Goal: Use online tool/utility: Utilize a website feature to perform a specific function

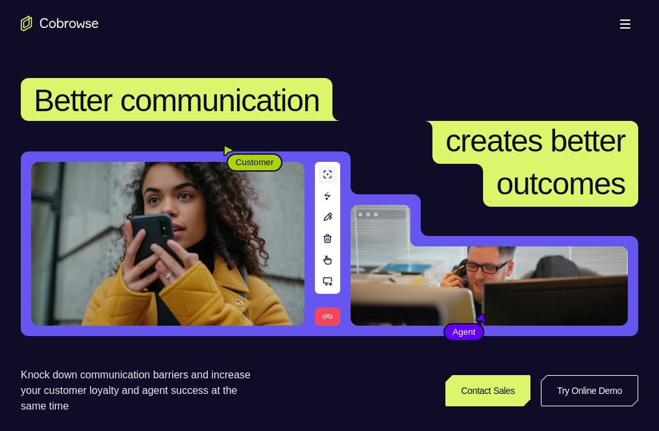
click at [560, 382] on icon at bounding box center [552, 390] width 16 height 16
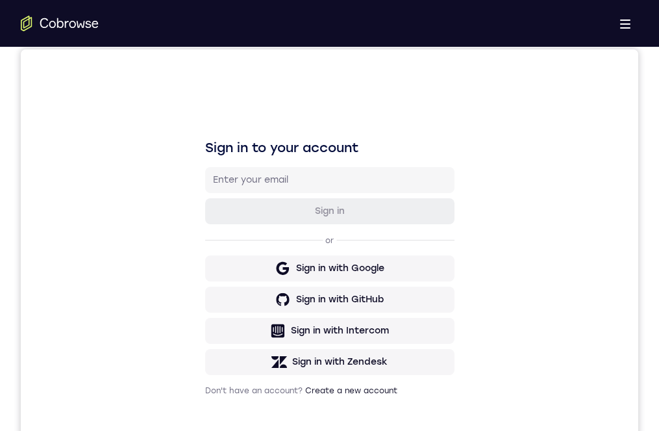
drag, startPoint x: 814, startPoint y: 742, endPoint x: 342, endPoint y: 788, distance: 474.3
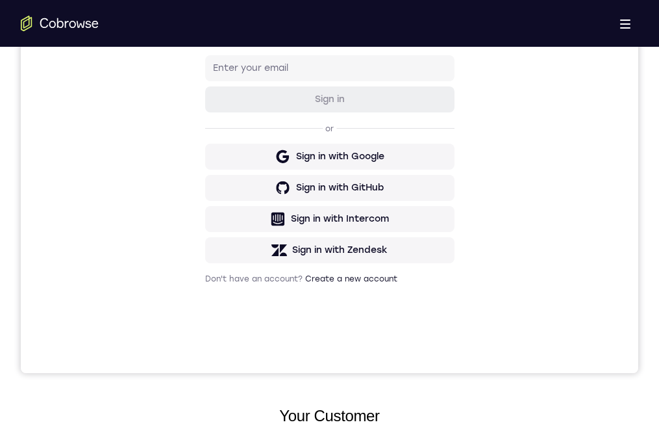
scroll to position [195, 0]
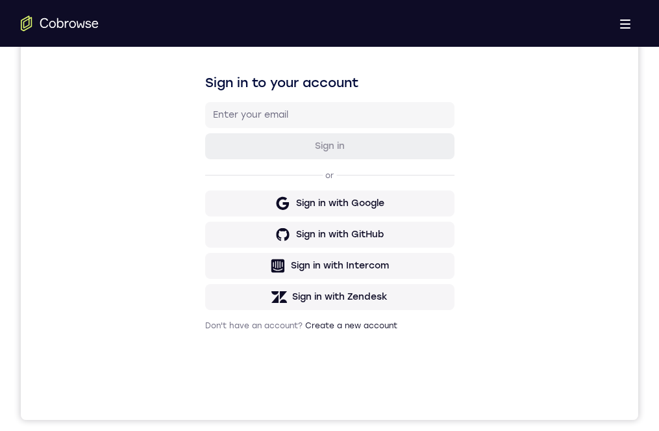
drag, startPoint x: 327, startPoint y: 712, endPoint x: 294, endPoint y: 722, distance: 34.1
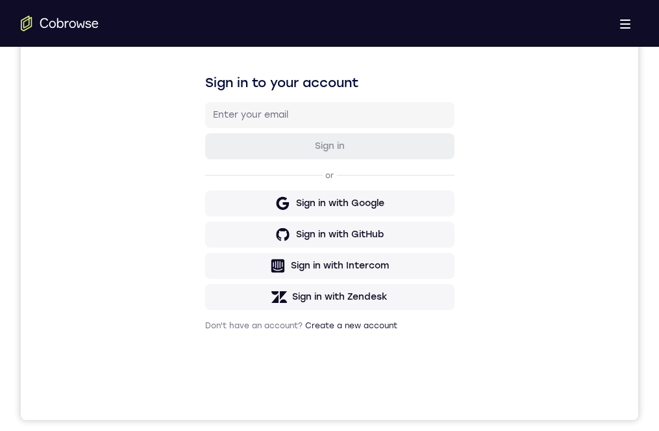
drag, startPoint x: 392, startPoint y: 633, endPoint x: 334, endPoint y: 634, distance: 57.8
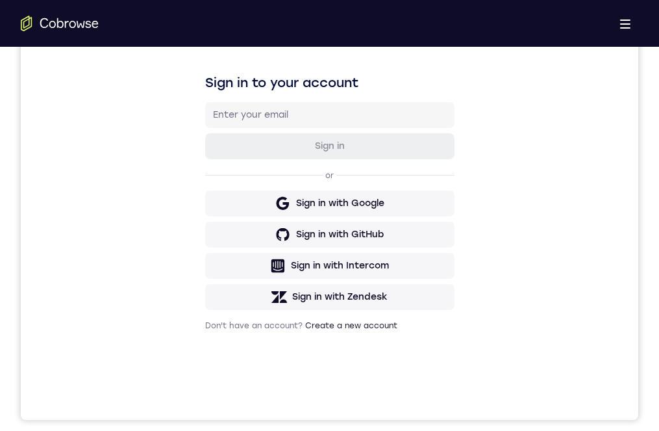
drag, startPoint x: 381, startPoint y: 625, endPoint x: 344, endPoint y: 630, distance: 37.4
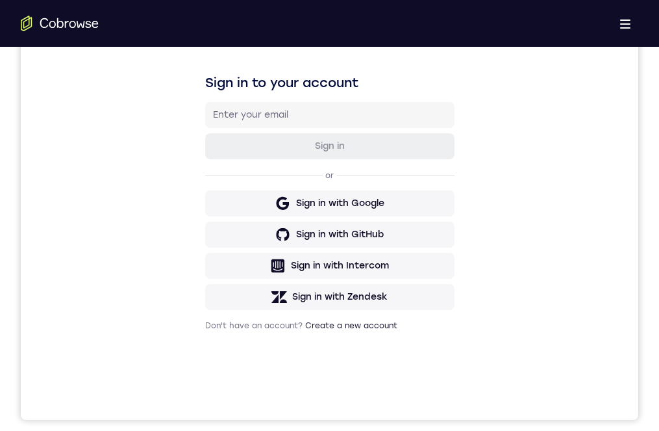
drag, startPoint x: 382, startPoint y: 631, endPoint x: 324, endPoint y: 632, distance: 58.5
drag, startPoint x: 372, startPoint y: 634, endPoint x: 304, endPoint y: 633, distance: 68.2
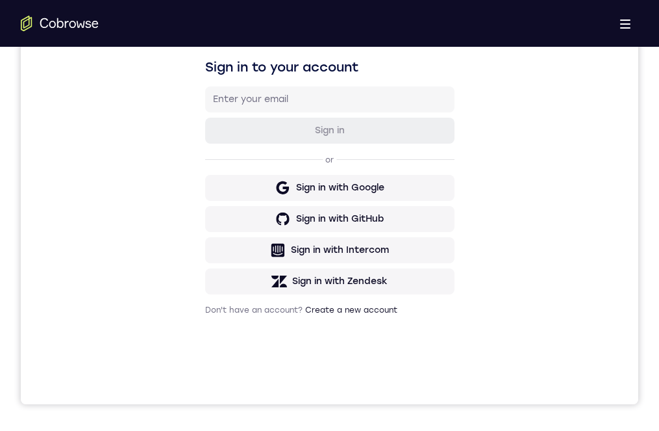
scroll to position [238, 0]
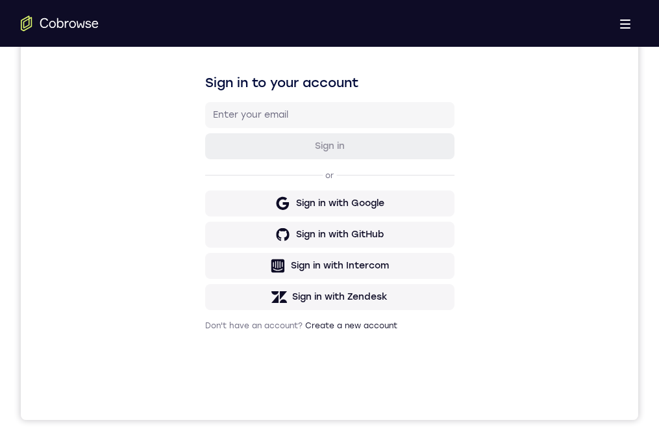
scroll to position [238, 0]
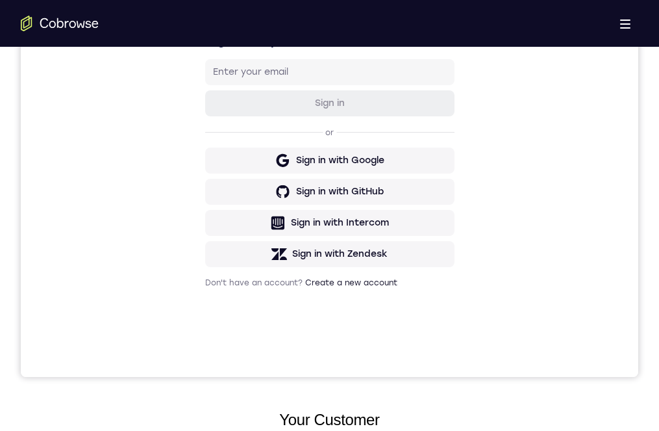
drag, startPoint x: 362, startPoint y: 752, endPoint x: 361, endPoint y: 764, distance: 11.8
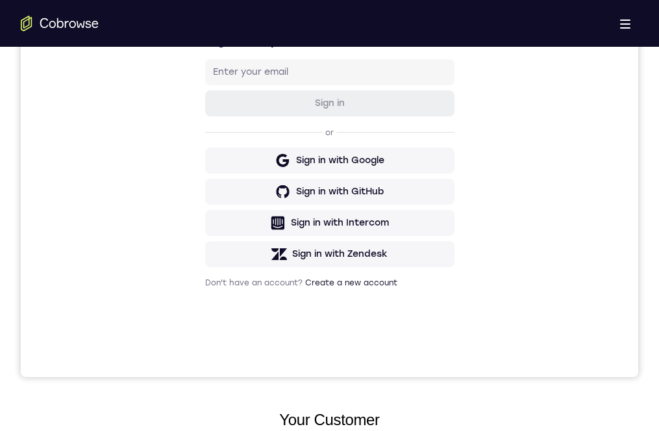
drag, startPoint x: 369, startPoint y: 793, endPoint x: 370, endPoint y: 751, distance: 42.2
drag, startPoint x: 365, startPoint y: 777, endPoint x: 356, endPoint y: 703, distance: 74.6
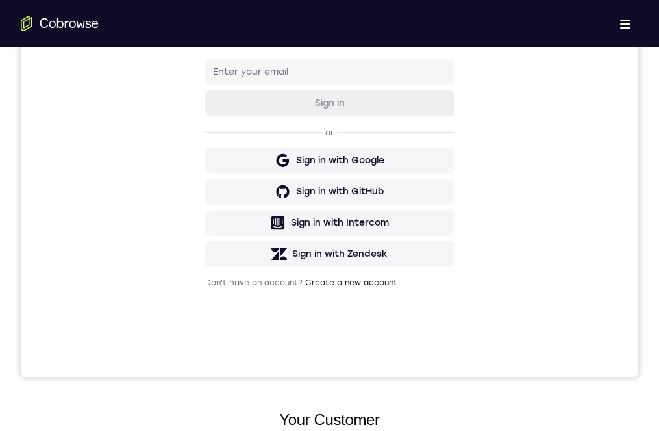
drag, startPoint x: 373, startPoint y: 791, endPoint x: 379, endPoint y: 623, distance: 168.3
drag, startPoint x: 358, startPoint y: 761, endPoint x: 379, endPoint y: 605, distance: 157.9
drag, startPoint x: 375, startPoint y: 781, endPoint x: 383, endPoint y: 596, distance: 184.6
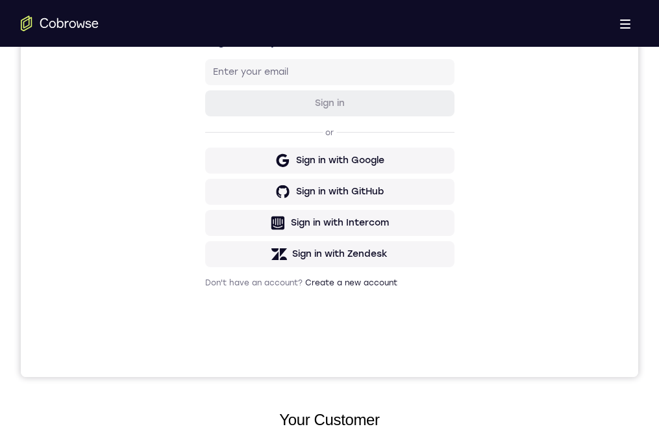
drag, startPoint x: 366, startPoint y: 793, endPoint x: 382, endPoint y: 658, distance: 136.0
drag, startPoint x: 338, startPoint y: 803, endPoint x: 368, endPoint y: 634, distance: 170.8
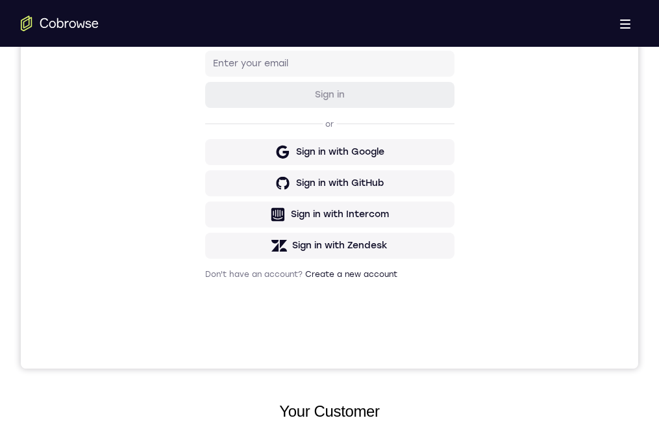
scroll to position [281, 0]
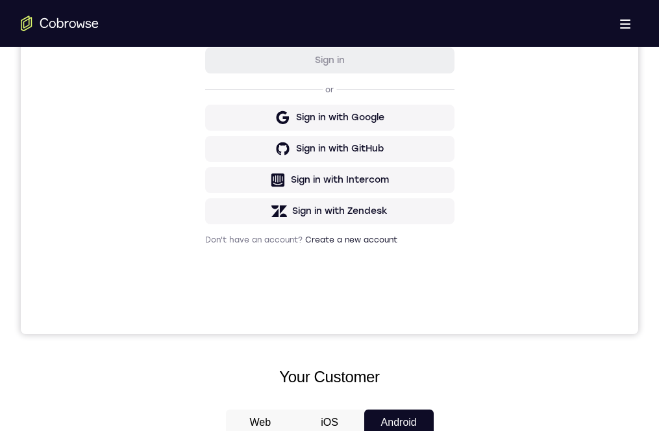
drag, startPoint x: 355, startPoint y: 575, endPoint x: 283, endPoint y: 576, distance: 72.1
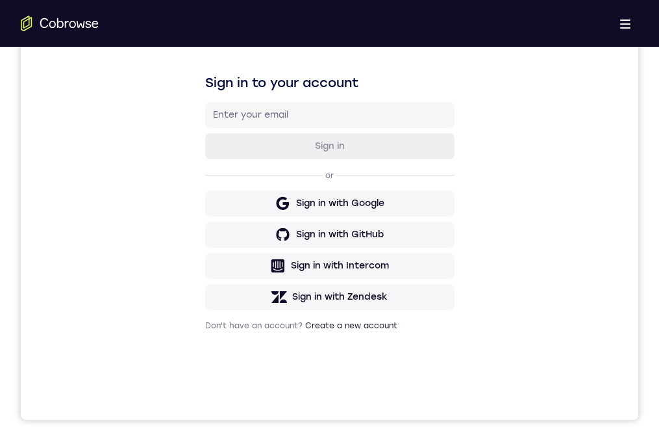
drag, startPoint x: 355, startPoint y: 655, endPoint x: 366, endPoint y: 659, distance: 11.7
drag, startPoint x: 373, startPoint y: 658, endPoint x: 293, endPoint y: 662, distance: 80.0
drag, startPoint x: 366, startPoint y: 664, endPoint x: 295, endPoint y: 660, distance: 70.2
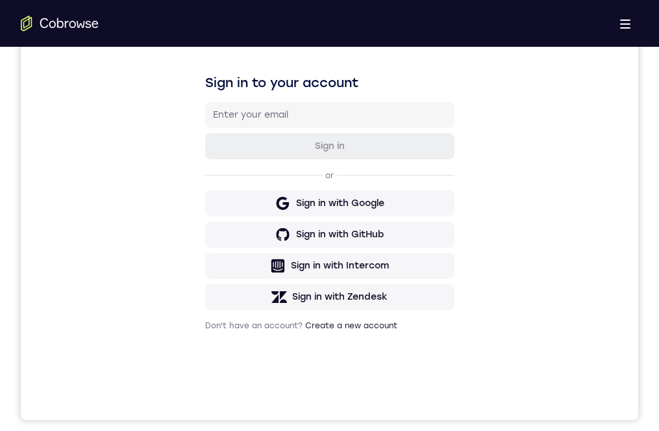
drag, startPoint x: 369, startPoint y: 664, endPoint x: 285, endPoint y: 665, distance: 83.8
drag, startPoint x: 344, startPoint y: 660, endPoint x: 264, endPoint y: 658, distance: 79.2
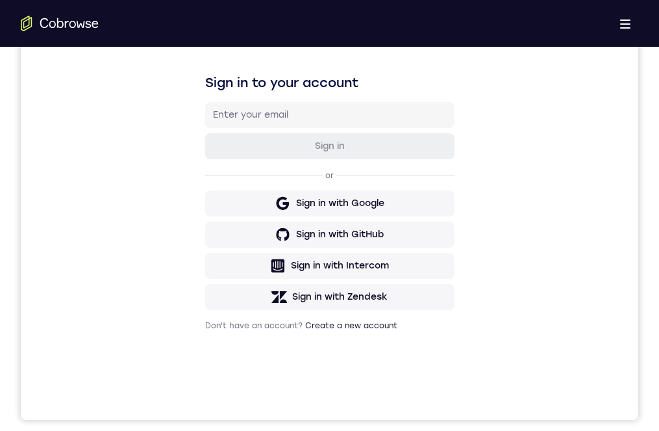
drag, startPoint x: 360, startPoint y: 656, endPoint x: 261, endPoint y: 645, distance: 99.9
drag, startPoint x: 371, startPoint y: 659, endPoint x: 265, endPoint y: 662, distance: 106.5
drag, startPoint x: 362, startPoint y: 664, endPoint x: 282, endPoint y: 760, distance: 125.4
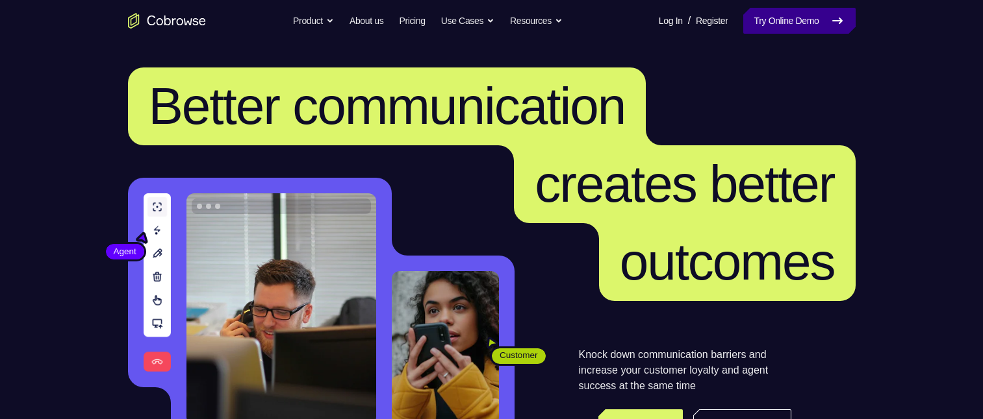
click at [777, 25] on link "Try Online Demo" at bounding box center [799, 21] width 112 height 26
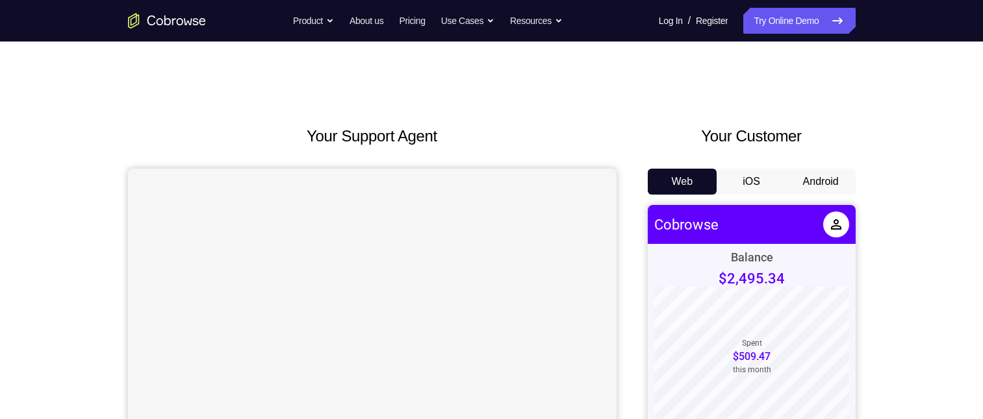
click at [812, 188] on button "Android" at bounding box center [820, 182] width 69 height 26
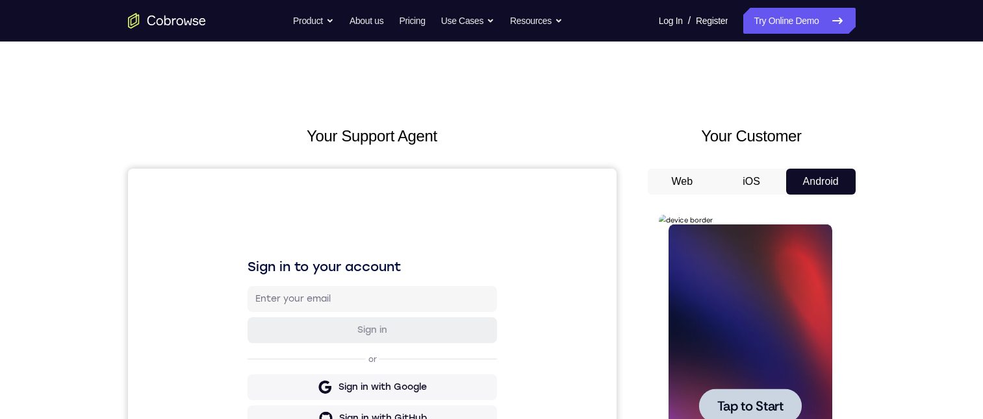
click at [777, 331] on div at bounding box center [750, 407] width 164 height 364
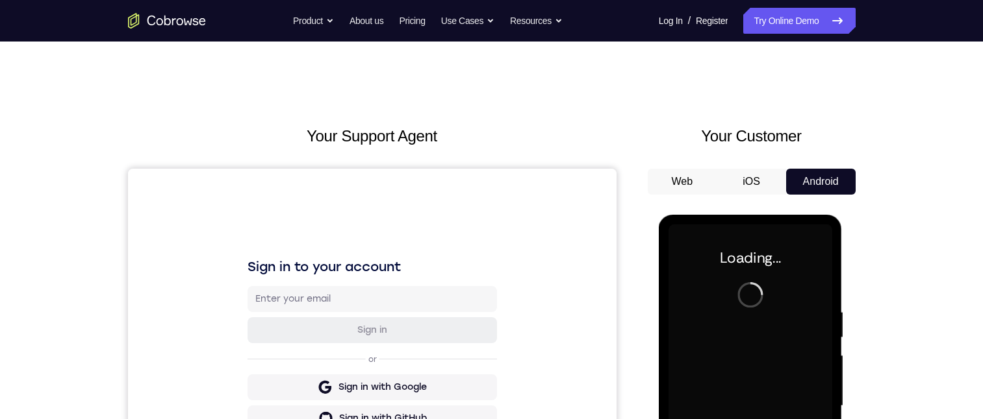
scroll to position [195, 0]
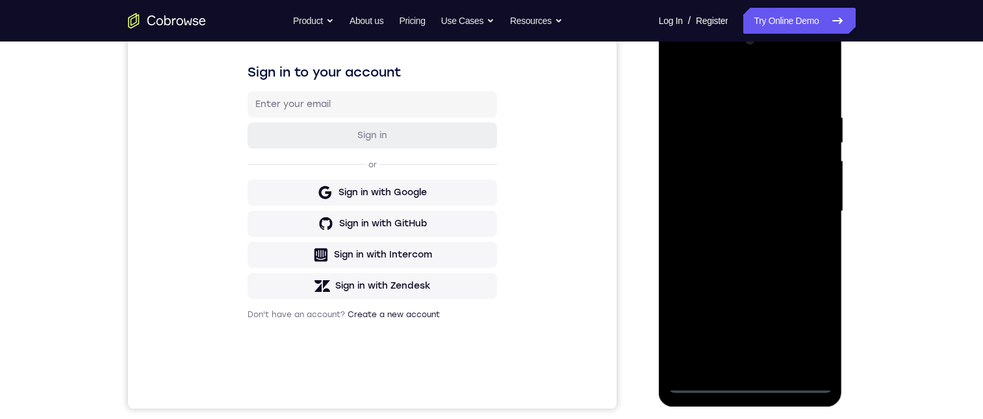
drag, startPoint x: 750, startPoint y: 383, endPoint x: 1314, endPoint y: 407, distance: 564.8
click at [750, 383] on div at bounding box center [750, 212] width 164 height 364
drag, startPoint x: 755, startPoint y: 384, endPoint x: 764, endPoint y: 384, distance: 9.1
click at [758, 384] on div at bounding box center [750, 212] width 164 height 364
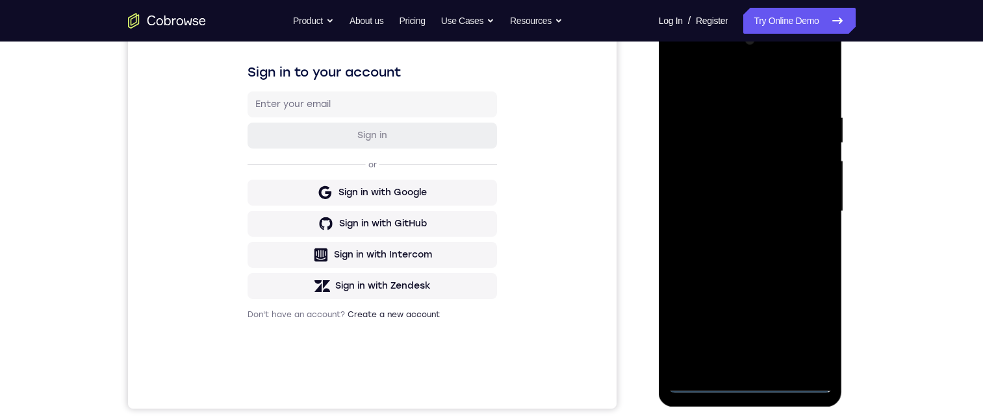
click at [813, 326] on div at bounding box center [750, 212] width 164 height 364
click at [803, 325] on div at bounding box center [750, 212] width 164 height 364
click at [804, 325] on div at bounding box center [750, 212] width 164 height 364
click at [758, 86] on div at bounding box center [750, 212] width 164 height 364
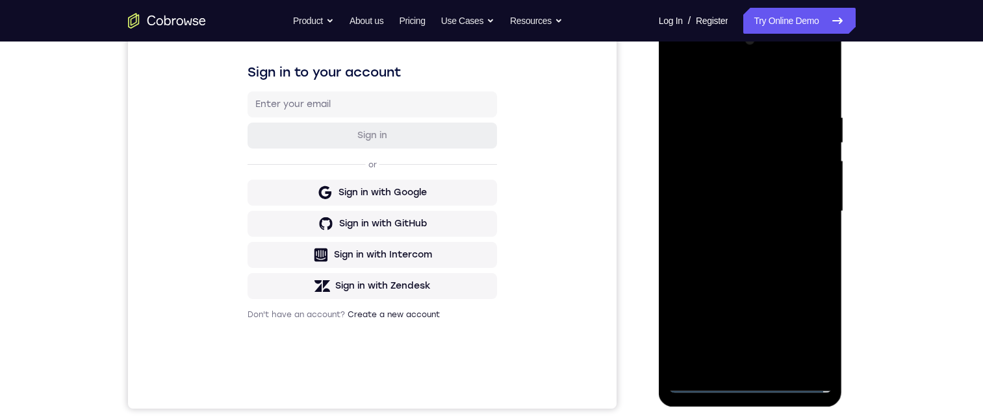
click at [803, 205] on div at bounding box center [750, 212] width 164 height 364
click at [742, 366] on div at bounding box center [750, 212] width 164 height 364
click at [771, 199] on div at bounding box center [750, 212] width 164 height 364
click at [756, 173] on div at bounding box center [750, 212] width 164 height 364
click at [722, 207] on div at bounding box center [750, 212] width 164 height 364
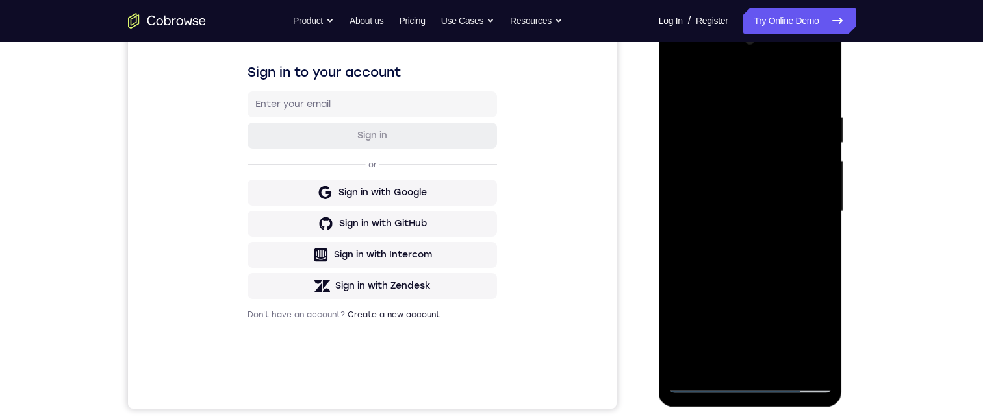
click at [731, 240] on div at bounding box center [750, 212] width 164 height 364
click at [817, 227] on div at bounding box center [750, 212] width 164 height 364
click at [702, 188] on div at bounding box center [750, 212] width 164 height 364
click at [819, 184] on div at bounding box center [750, 212] width 164 height 364
click at [795, 215] on div at bounding box center [750, 212] width 164 height 364
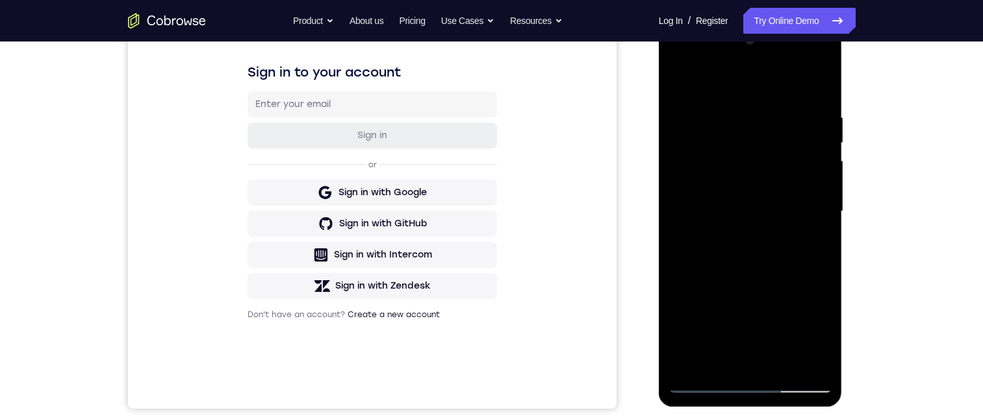
click at [756, 277] on div at bounding box center [750, 212] width 164 height 364
click at [807, 112] on div at bounding box center [750, 212] width 164 height 364
drag, startPoint x: 797, startPoint y: 90, endPoint x: 803, endPoint y: 59, distance: 31.7
click at [802, 60] on div at bounding box center [750, 212] width 164 height 364
click at [809, 225] on div at bounding box center [750, 212] width 164 height 364
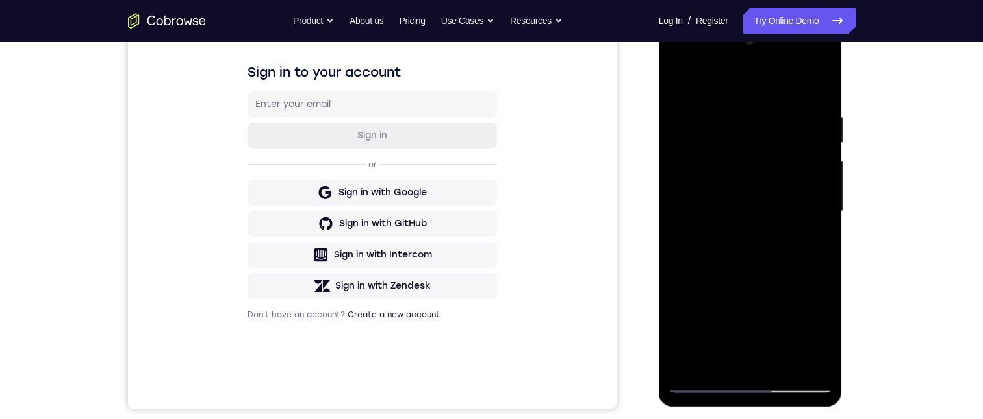
click at [676, 254] on div at bounding box center [750, 212] width 164 height 364
click at [812, 85] on div at bounding box center [750, 212] width 164 height 364
click at [745, 157] on div at bounding box center [750, 212] width 164 height 364
click at [673, 179] on div at bounding box center [750, 212] width 164 height 364
drag, startPoint x: 814, startPoint y: 83, endPoint x: 762, endPoint y: 73, distance: 53.0
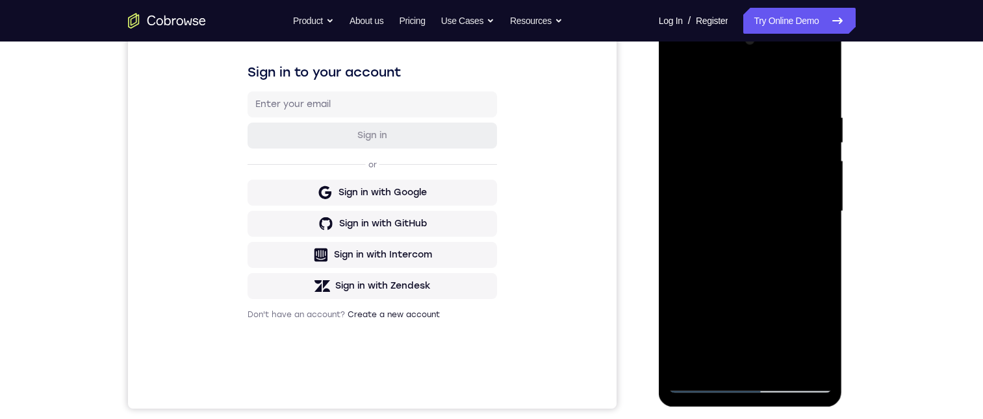
click at [816, 83] on div at bounding box center [750, 212] width 164 height 364
click at [821, 82] on div at bounding box center [750, 212] width 164 height 364
click at [778, 111] on div at bounding box center [750, 212] width 164 height 364
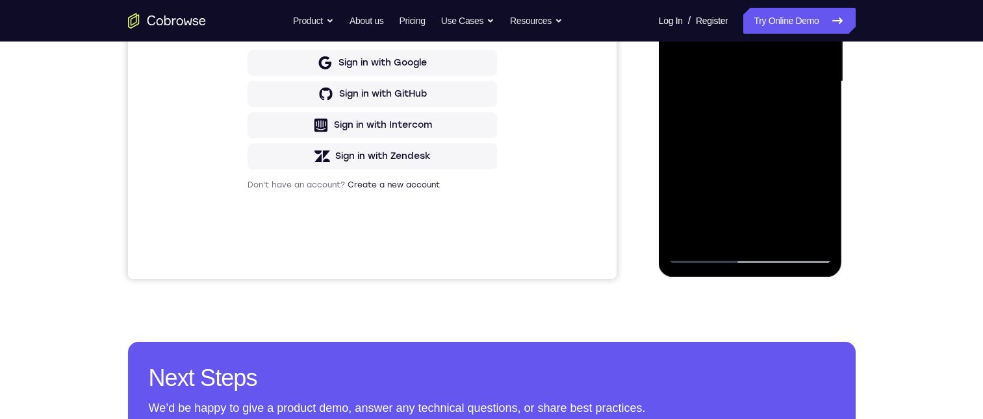
scroll to position [130, 0]
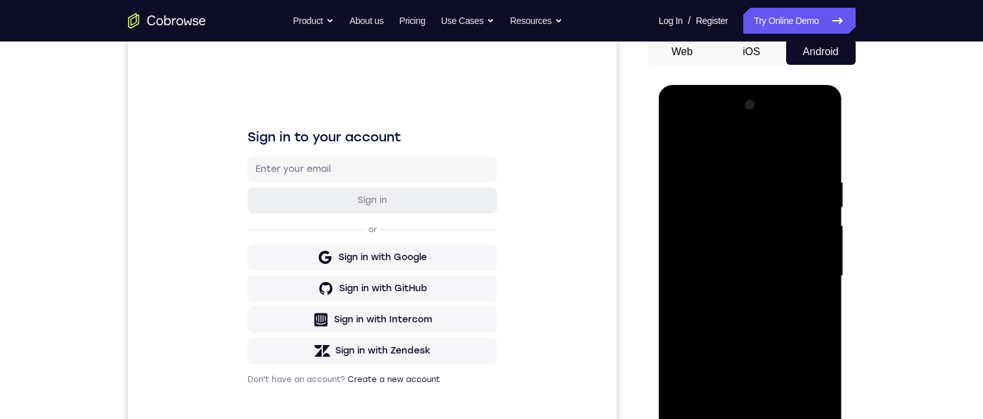
click at [679, 142] on div at bounding box center [750, 277] width 164 height 364
click at [727, 262] on div at bounding box center [750, 277] width 164 height 364
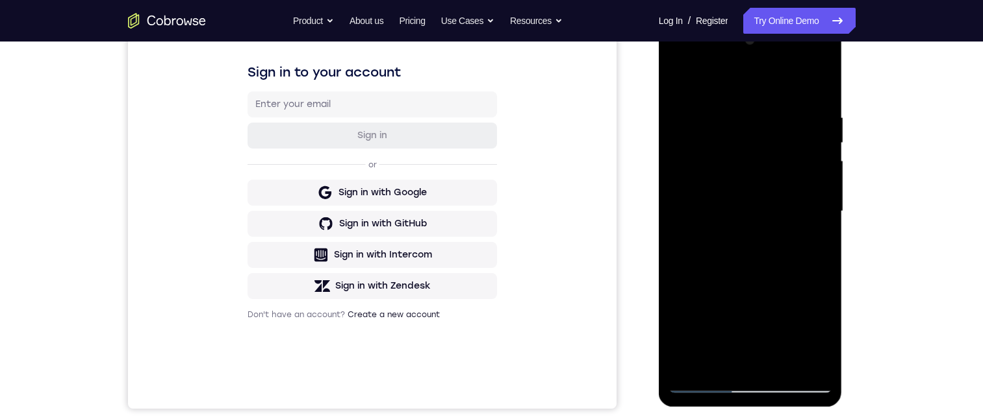
click at [706, 254] on div at bounding box center [750, 212] width 164 height 364
click at [823, 212] on div at bounding box center [750, 212] width 164 height 364
click at [824, 212] on div at bounding box center [750, 212] width 164 height 364
click at [823, 217] on div at bounding box center [750, 212] width 164 height 364
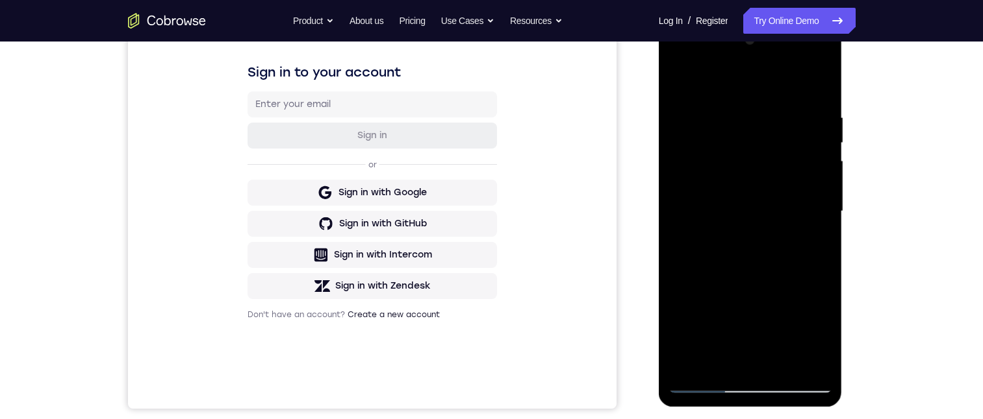
click at [823, 217] on div at bounding box center [750, 212] width 164 height 364
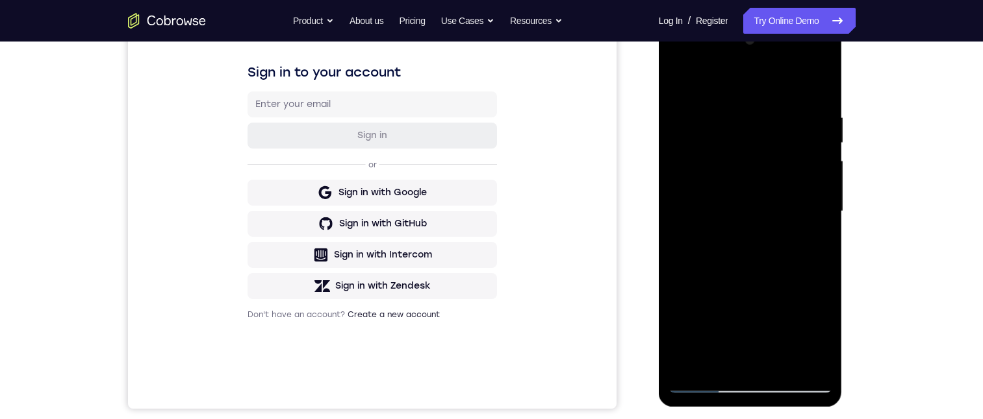
click at [823, 217] on div at bounding box center [750, 212] width 164 height 364
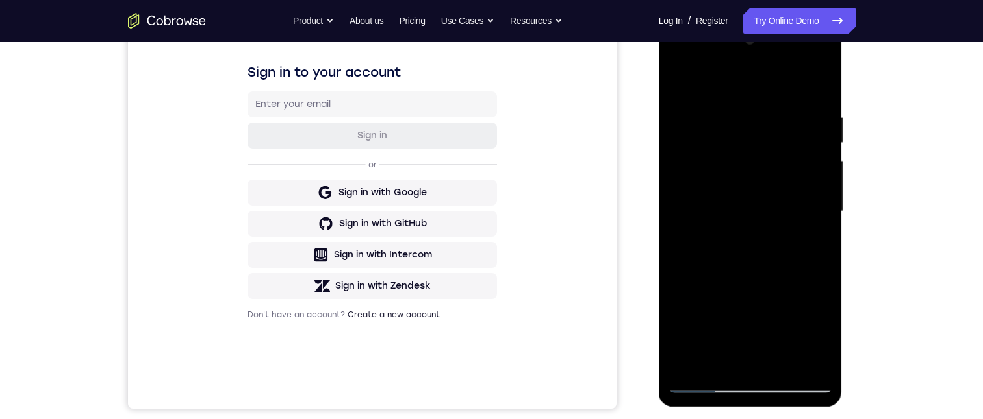
click at [823, 217] on div at bounding box center [750, 212] width 164 height 364
click at [823, 218] on div at bounding box center [750, 212] width 164 height 364
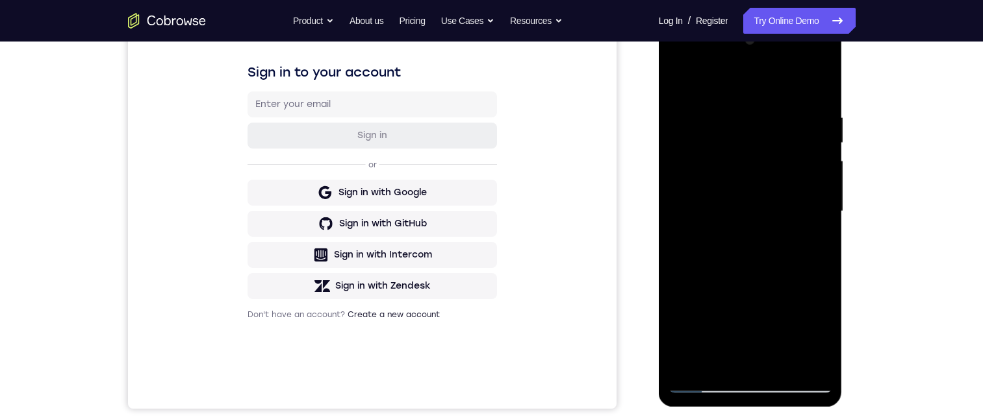
click at [684, 82] on div at bounding box center [750, 212] width 164 height 364
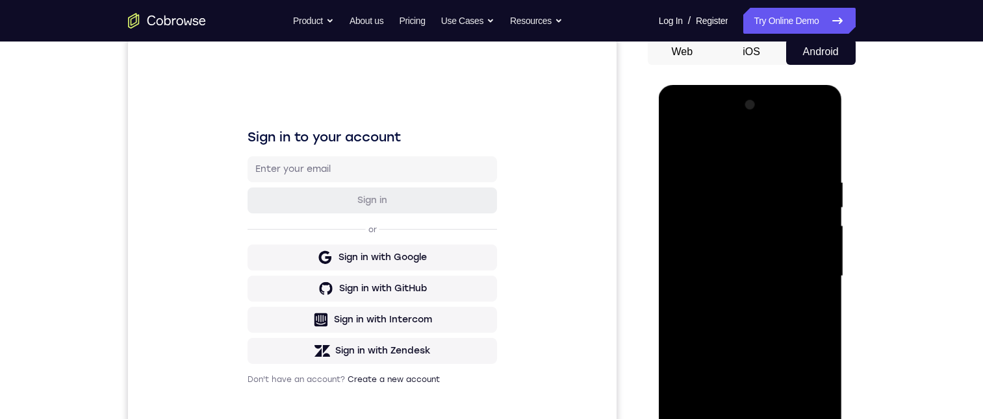
click at [679, 142] on div at bounding box center [750, 277] width 164 height 364
click at [680, 145] on div at bounding box center [750, 277] width 164 height 364
click at [720, 419] on div at bounding box center [750, 277] width 164 height 364
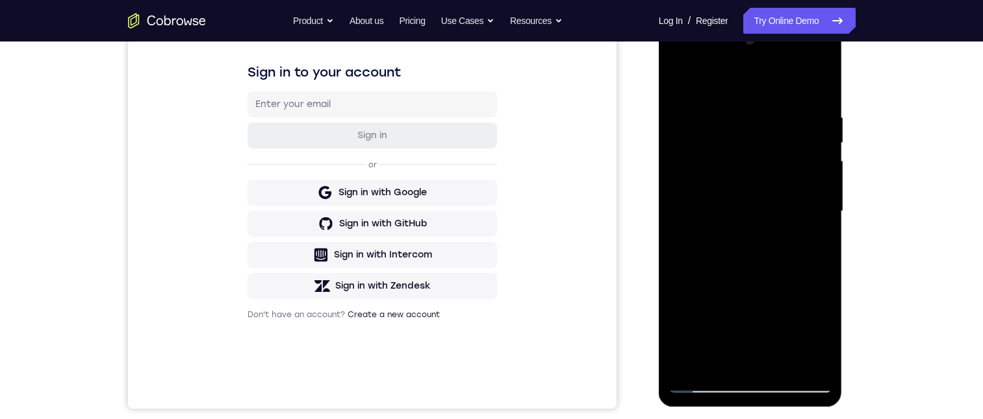
click at [711, 77] on div at bounding box center [750, 212] width 164 height 364
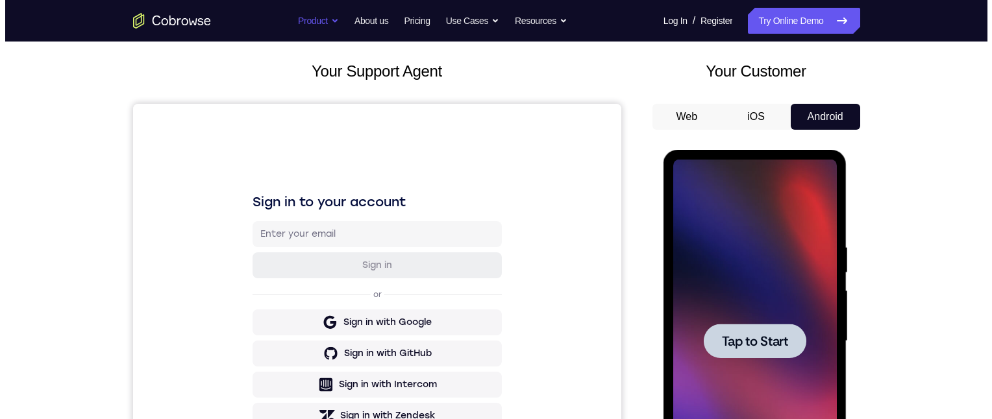
scroll to position [0, 0]
